Goal: Information Seeking & Learning: Learn about a topic

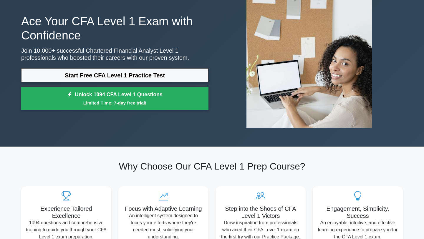
scroll to position [26, 0]
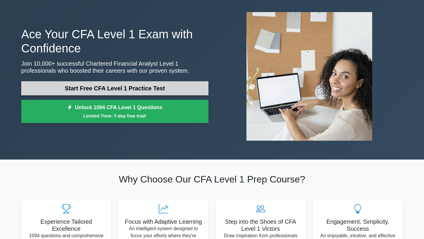
click at [188, 90] on link "Start Free CFA Level 1 Practice Test" at bounding box center [114, 88] width 187 height 14
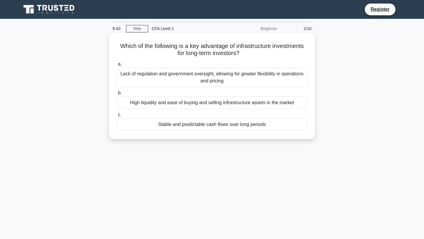
click at [206, 126] on div "Stable and predictable cash flows over long periods" at bounding box center [212, 124] width 191 height 12
click at [117, 117] on input "c. Stable and predictable cash flows over long periods" at bounding box center [117, 115] width 0 height 4
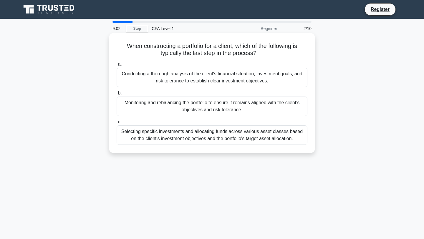
click at [251, 111] on div "Monitoring and rebalancing the portfolio to ensure it remains aligned with the …" at bounding box center [212, 106] width 191 height 19
click at [117, 95] on input "b. Monitoring and rebalancing the portfolio to ensure it remains aligned with t…" at bounding box center [117, 93] width 0 height 4
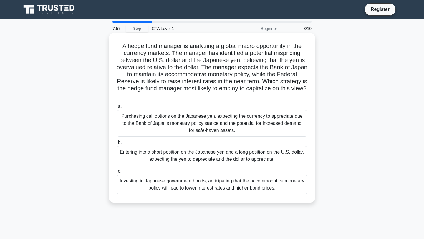
click at [234, 156] on div "Entering into a short position on the Japanese yen and a long position on the U…" at bounding box center [212, 155] width 191 height 19
click at [117, 145] on input "b. Entering into a short position on the Japanese yen and a long position on th…" at bounding box center [117, 143] width 0 height 4
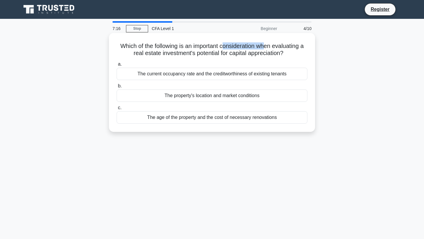
drag, startPoint x: 223, startPoint y: 46, endPoint x: 264, endPoint y: 47, distance: 41.0
click at [264, 47] on h5 "Which of the following is an important consideration when evaluating a real est…" at bounding box center [212, 49] width 192 height 15
click at [182, 97] on div "The property's location and market conditions" at bounding box center [212, 96] width 191 height 12
click at [117, 88] on input "b. The property's location and market conditions" at bounding box center [117, 86] width 0 height 4
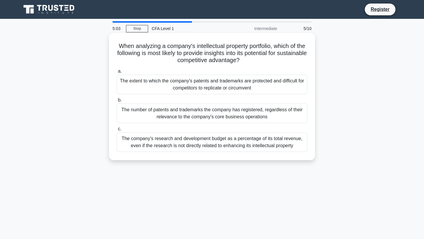
click at [188, 91] on div "The extent to which the company's patents and trademarks are protected and diff…" at bounding box center [212, 84] width 191 height 19
click at [117, 73] on input "a. The extent to which the company's patents and trademarks are protected and d…" at bounding box center [117, 72] width 0 height 4
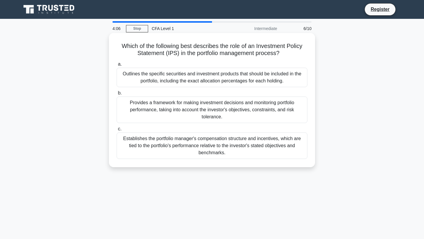
click at [248, 108] on div "Provides a framework for making investment decisions and monitoring portfolio p…" at bounding box center [212, 110] width 191 height 27
click at [117, 95] on input "b. Provides a framework for making investment decisions and monitoring portfoli…" at bounding box center [117, 93] width 0 height 4
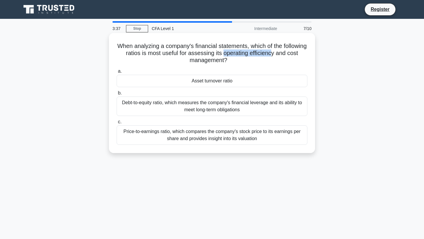
drag, startPoint x: 224, startPoint y: 55, endPoint x: 272, endPoint y: 56, distance: 48.1
click at [272, 56] on h5 "When analyzing a company's financial statements, which of the following ratios …" at bounding box center [212, 53] width 192 height 22
click at [210, 105] on div "Debt-to-equity ratio, which measures the company's financial leverage and its a…" at bounding box center [212, 106] width 191 height 19
click at [117, 95] on input "b. Debt-to-equity ratio, which measures the company's financial leverage and it…" at bounding box center [117, 93] width 0 height 4
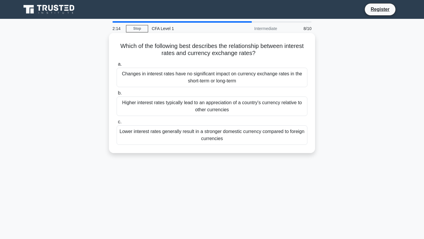
click at [166, 135] on div "Lower interest rates generally result in a stronger domestic currency compared …" at bounding box center [212, 135] width 191 height 19
click at [117, 124] on input "c. Lower interest rates generally result in a stronger domestic currency compar…" at bounding box center [117, 122] width 0 height 4
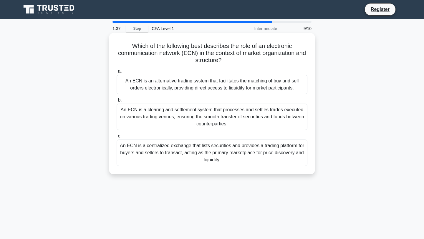
click at [143, 153] on div "An ECN is a centralized exchange that lists securities and provides a trading p…" at bounding box center [212, 153] width 191 height 27
click at [117, 138] on input "c. An ECN is a centralized exchange that lists securities and provides a tradin…" at bounding box center [117, 136] width 0 height 4
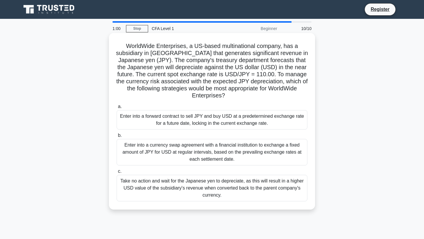
click at [216, 122] on div "Enter into a forward contract to sell JPY and buy USD at a predetermined exchan…" at bounding box center [212, 119] width 191 height 19
click at [117, 109] on input "a. Enter into a forward contract to sell JPY and buy USD at a predetermined exc…" at bounding box center [117, 107] width 0 height 4
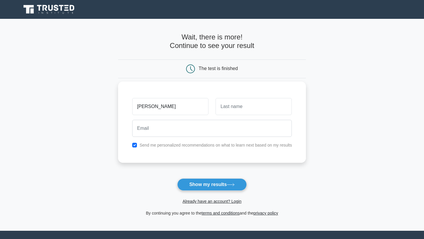
type input "sam"
click at [284, 103] on input "text" at bounding box center [254, 106] width 76 height 17
type input "ji"
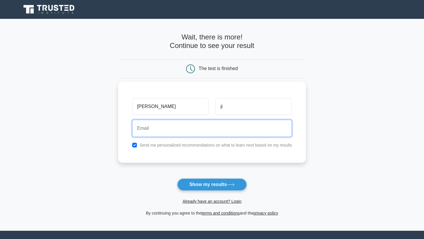
click at [198, 127] on input "email" at bounding box center [212, 128] width 160 height 17
type input "samridhratra38@gmail.com"
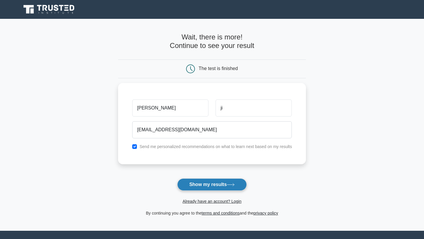
click at [209, 186] on button "Show my results" at bounding box center [212, 185] width 70 height 12
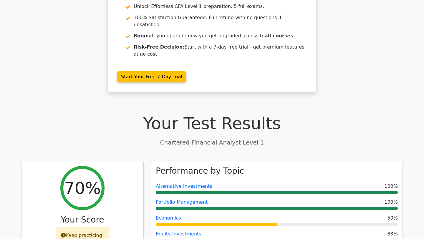
scroll to position [162, 0]
